Goal: Task Accomplishment & Management: Manage account settings

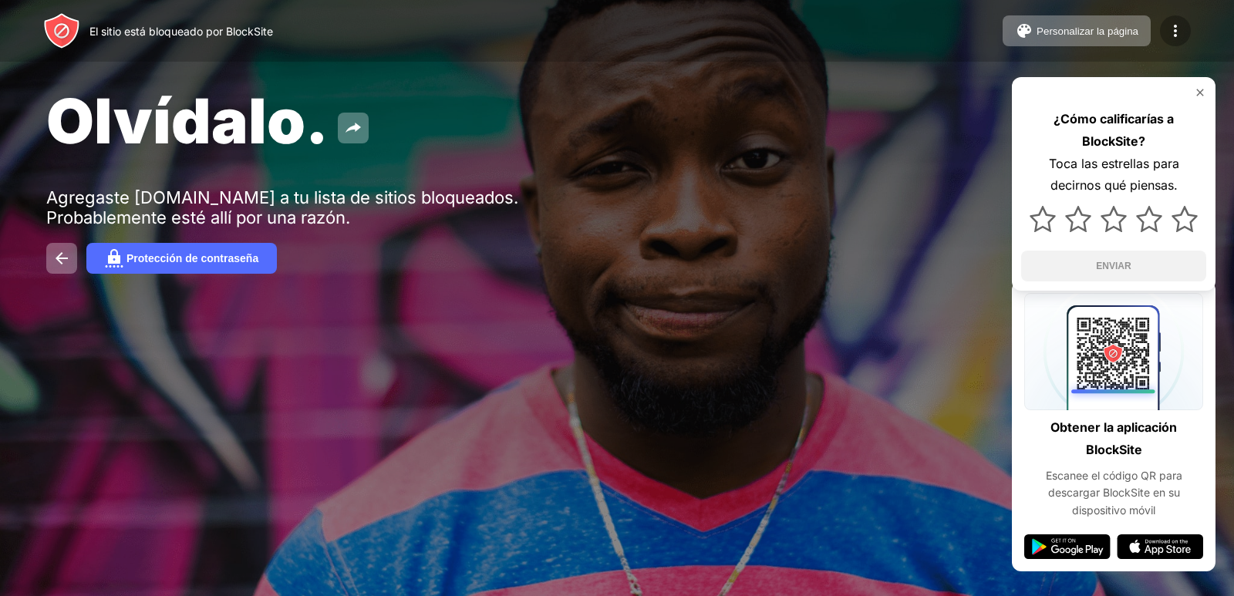
click at [1181, 21] on div at bounding box center [1175, 30] width 31 height 31
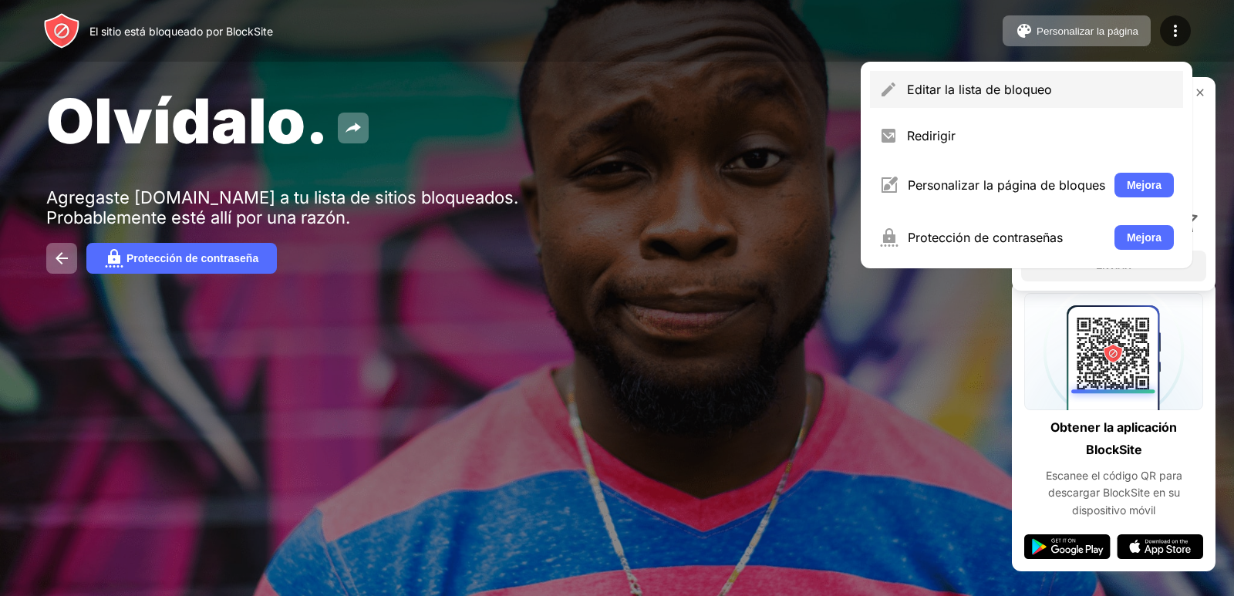
click at [1041, 100] on div "Editar la lista de bloqueo" at bounding box center [1026, 89] width 313 height 37
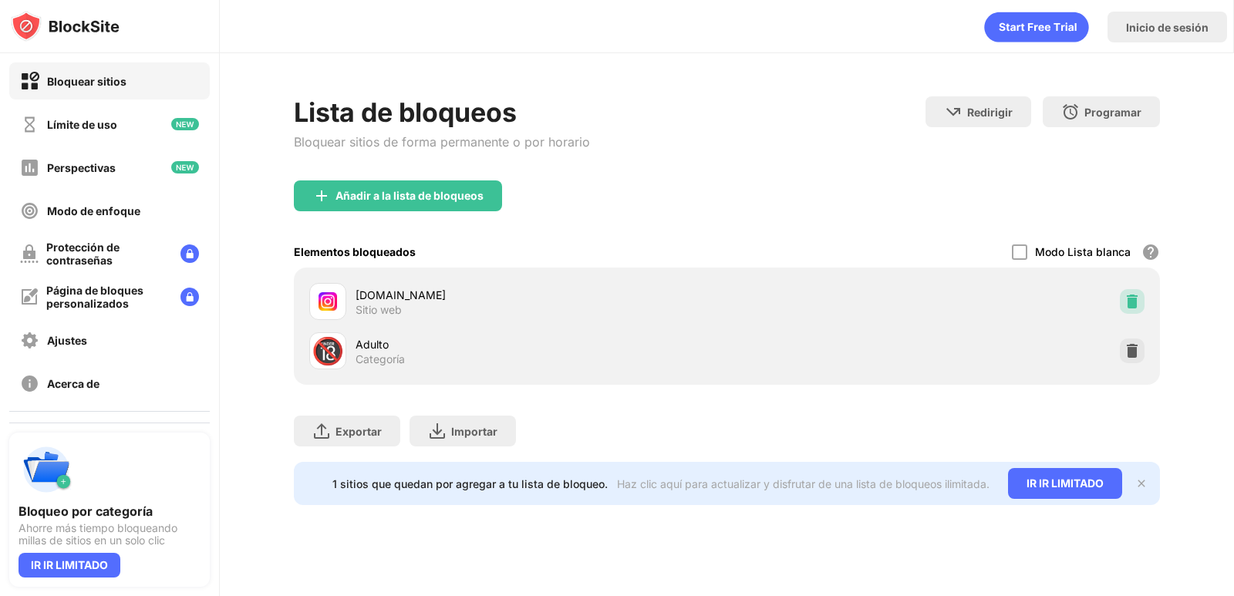
click at [1130, 295] on img at bounding box center [1132, 301] width 15 height 15
